Goal: Task Accomplishment & Management: Use online tool/utility

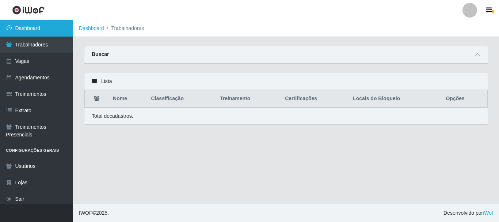
click at [37, 24] on link "Dashboard" at bounding box center [36, 28] width 73 height 16
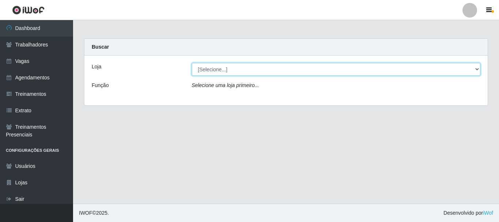
click at [271, 71] on select "[Selecione...] Supermercado Queiroz - Caicó" at bounding box center [336, 69] width 289 height 13
select select "512"
click at [192, 63] on select "[Selecione...] Supermercado Queiroz - Caicó" at bounding box center [336, 69] width 289 height 13
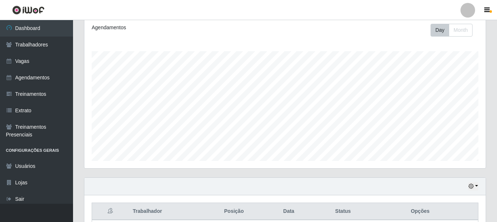
scroll to position [166, 0]
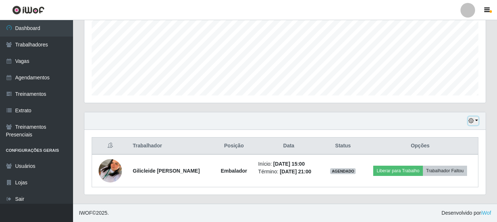
click at [472, 121] on icon "button" at bounding box center [471, 120] width 5 height 5
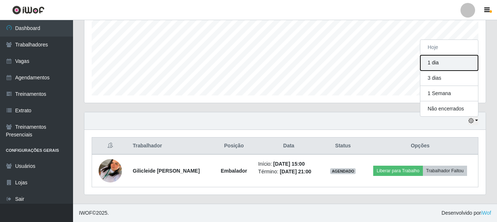
click at [441, 65] on button "1 dia" at bounding box center [449, 62] width 58 height 15
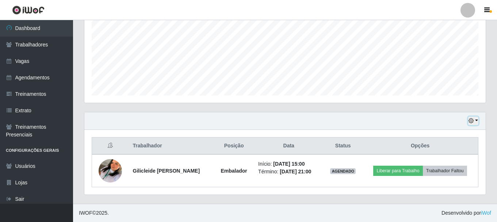
drag, startPoint x: 473, startPoint y: 121, endPoint x: 472, endPoint y: 117, distance: 3.7
click at [473, 121] on icon "button" at bounding box center [471, 120] width 5 height 5
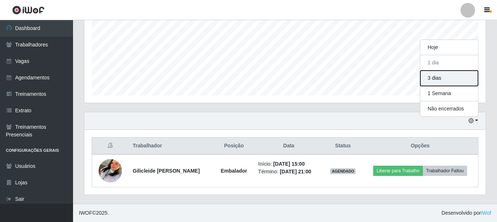
click at [448, 79] on button "3 dias" at bounding box center [449, 77] width 58 height 15
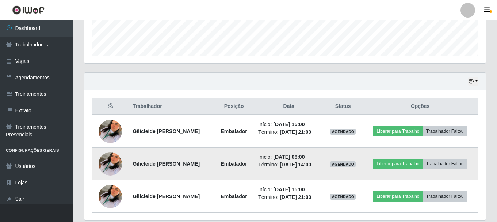
scroll to position [231, 0]
